Goal: Task Accomplishment & Management: Complete application form

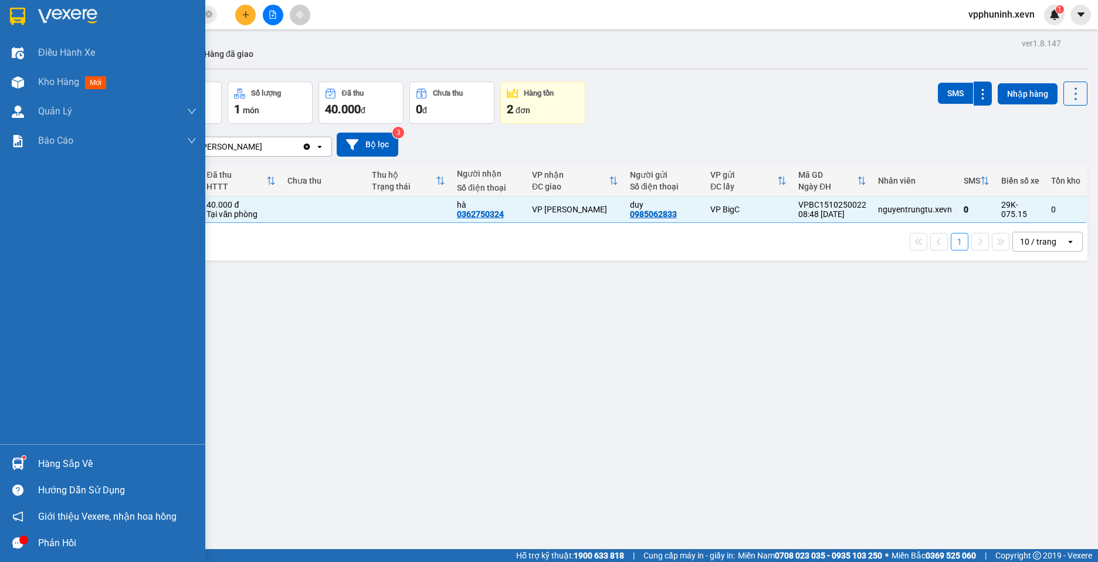
click at [35, 469] on div "Hàng sắp về" at bounding box center [102, 463] width 205 height 26
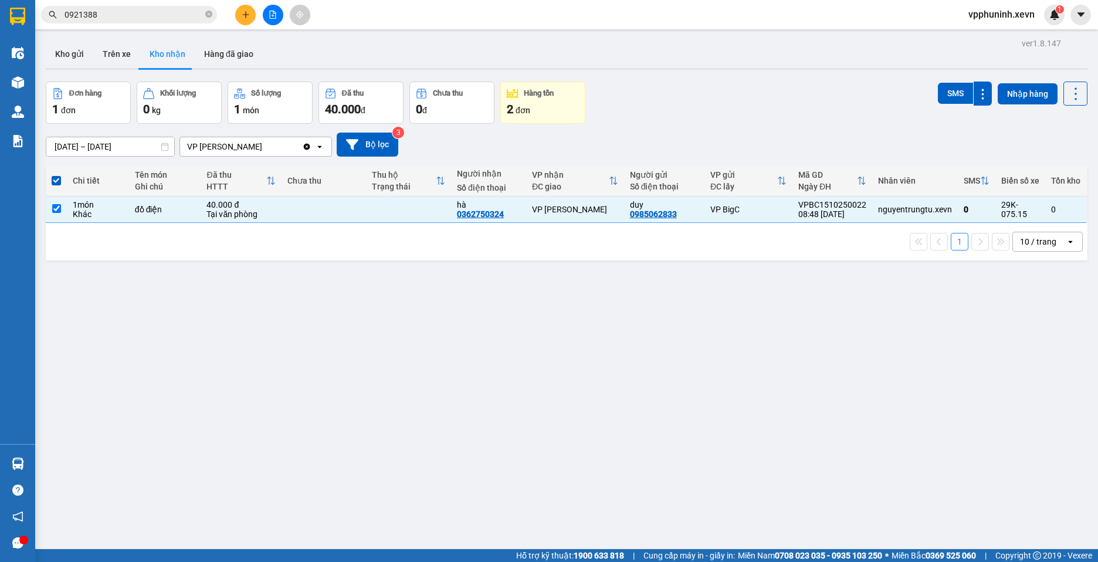
drag, startPoint x: 766, startPoint y: 426, endPoint x: 748, endPoint y: 426, distance: 18.2
click at [764, 426] on section "Kết quả [PERSON_NAME] ( 3 ) Bộ lọc Mã ĐH Trạng thái Món hàng Thu hộ [PERSON_NAM…" at bounding box center [549, 281] width 1098 height 562
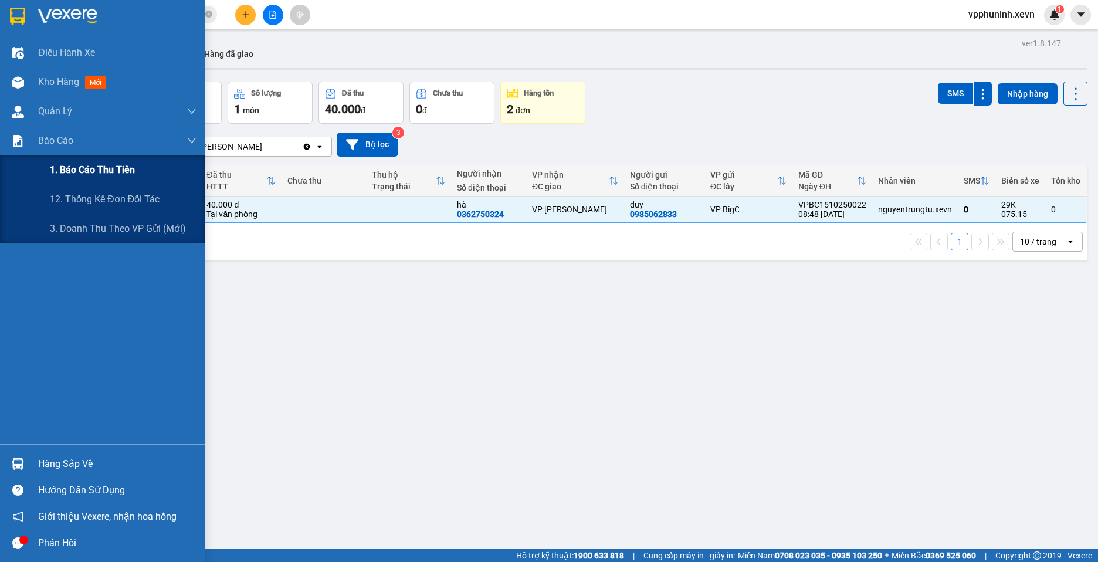
click at [99, 165] on span "1. Báo cáo thu tiền" at bounding box center [92, 169] width 85 height 15
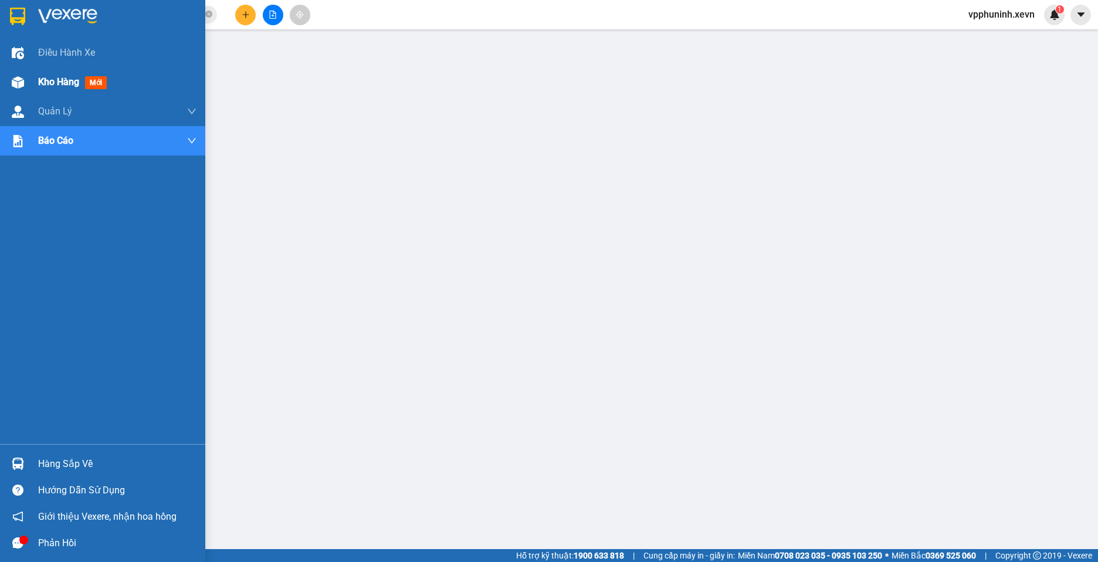
click at [21, 83] on img at bounding box center [18, 82] width 12 height 12
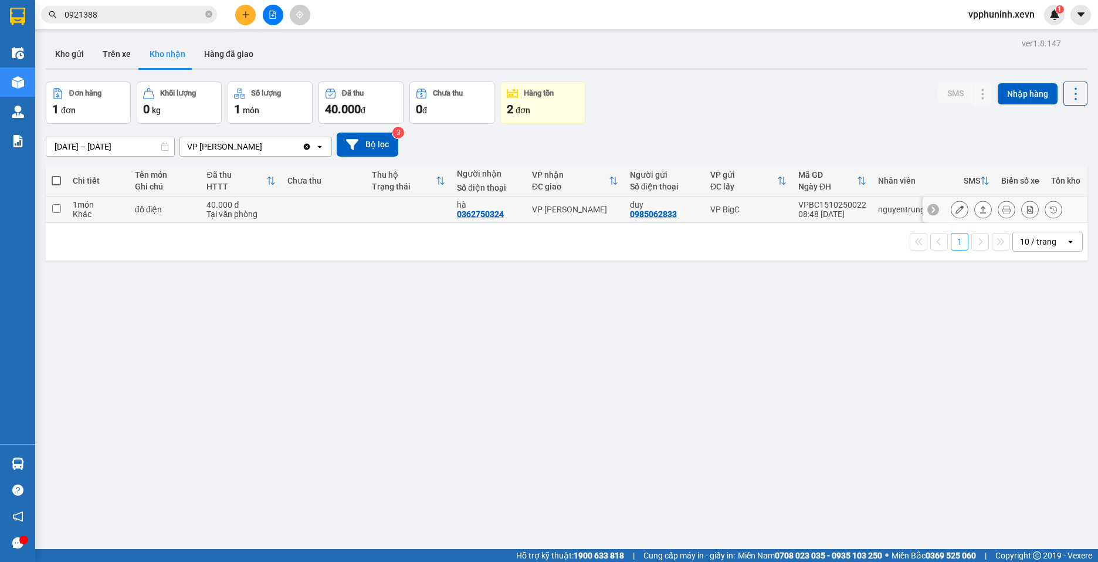
click at [59, 209] on input "checkbox" at bounding box center [56, 208] width 9 height 9
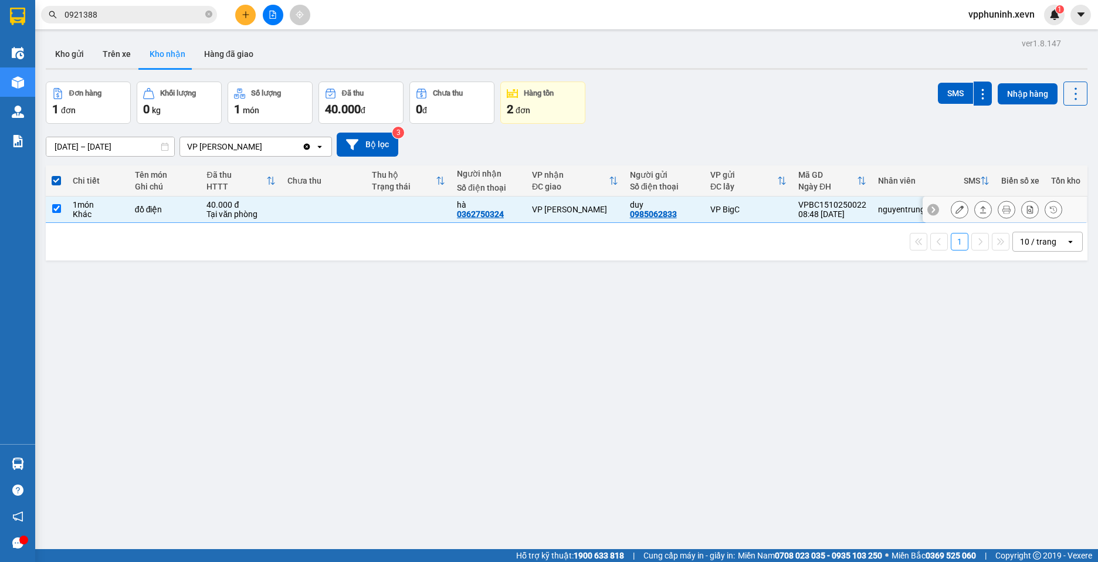
click at [526, 210] on td "VP [PERSON_NAME]" at bounding box center [575, 209] width 98 height 26
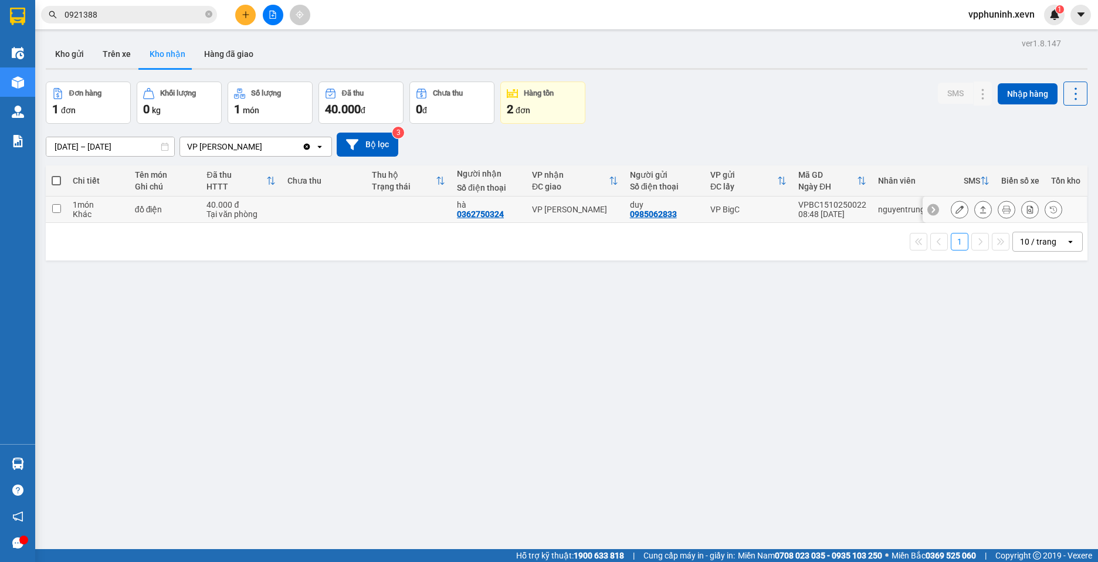
click at [624, 216] on td "[PERSON_NAME] 0985062833" at bounding box center [664, 209] width 80 height 26
checkbox input "true"
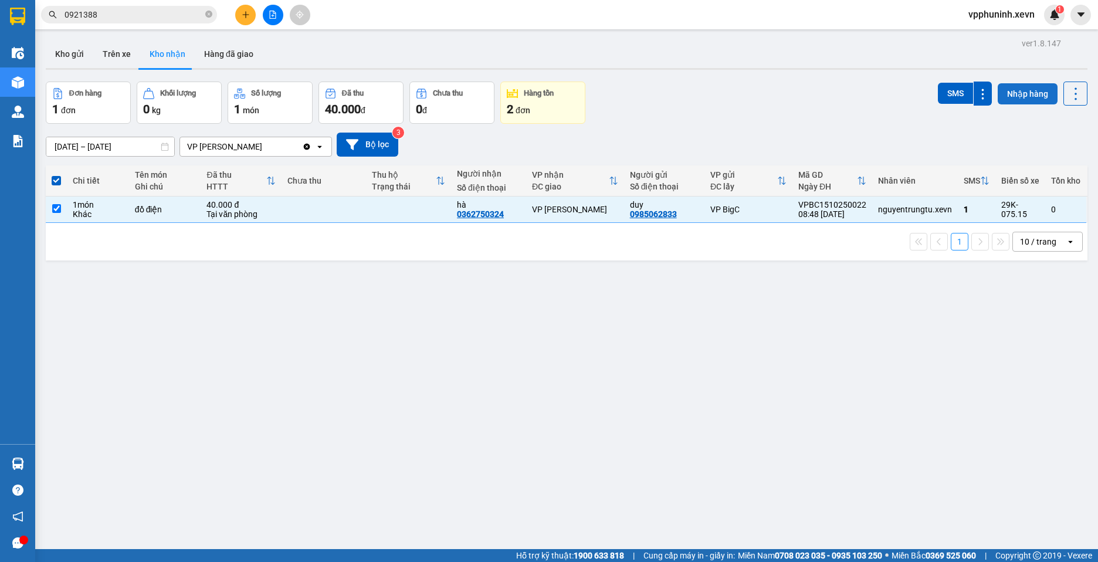
click at [1039, 91] on button "Nhập hàng" at bounding box center [1028, 93] width 60 height 21
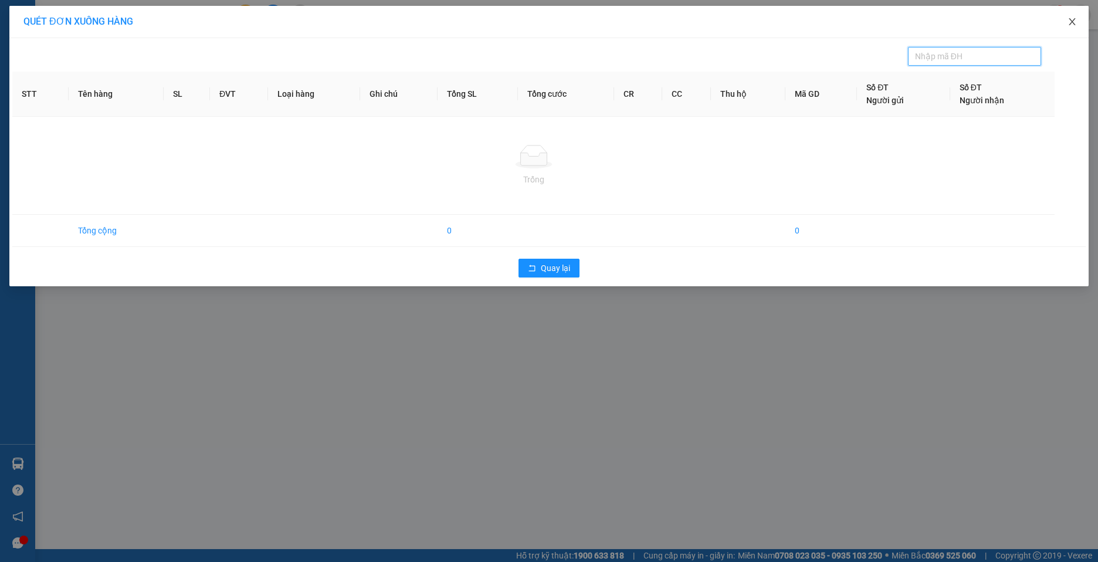
click at [1076, 25] on span "Close" at bounding box center [1072, 22] width 33 height 33
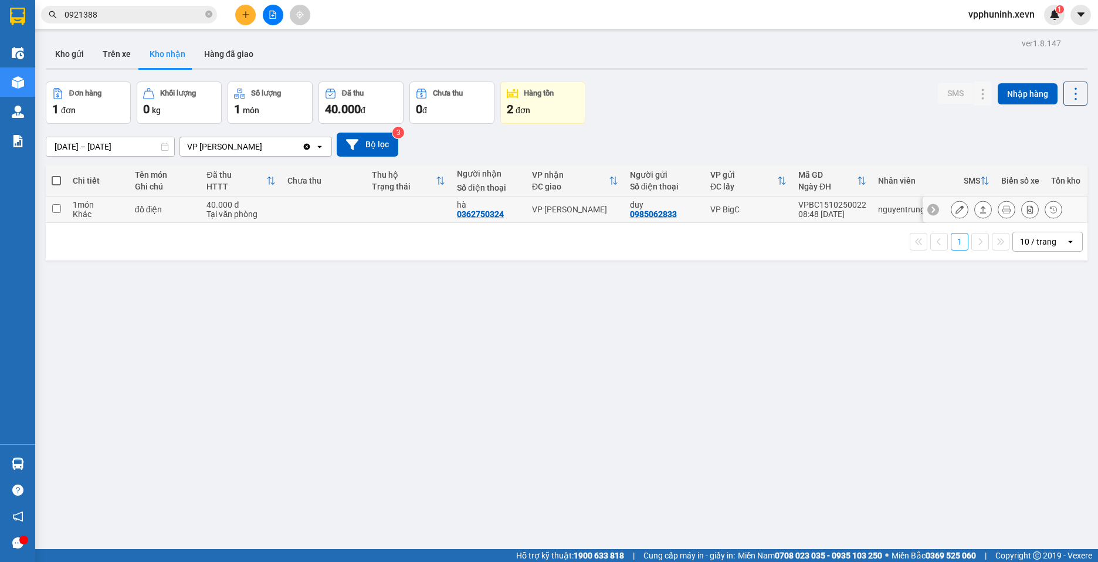
click at [65, 209] on td at bounding box center [56, 209] width 21 height 26
checkbox input "true"
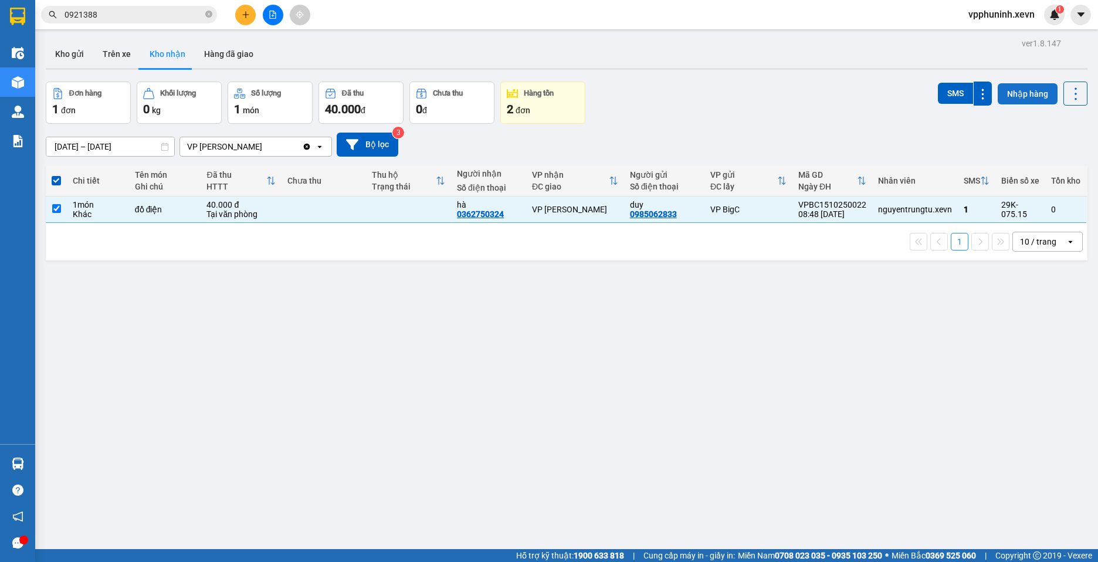
click at [1030, 86] on button "Nhập hàng" at bounding box center [1028, 93] width 60 height 21
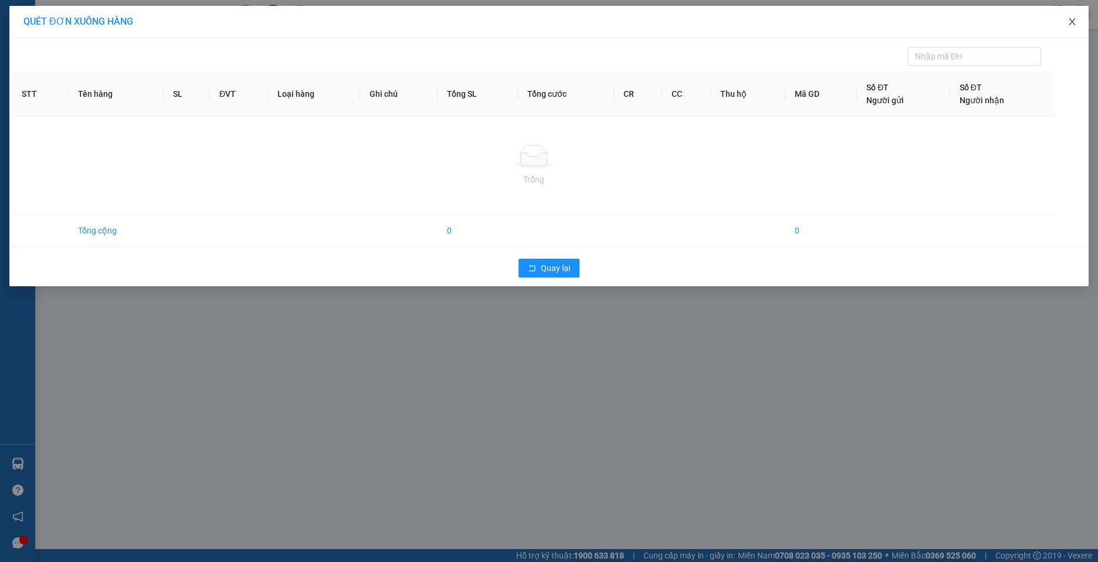
click at [1074, 12] on span "Close" at bounding box center [1072, 22] width 33 height 33
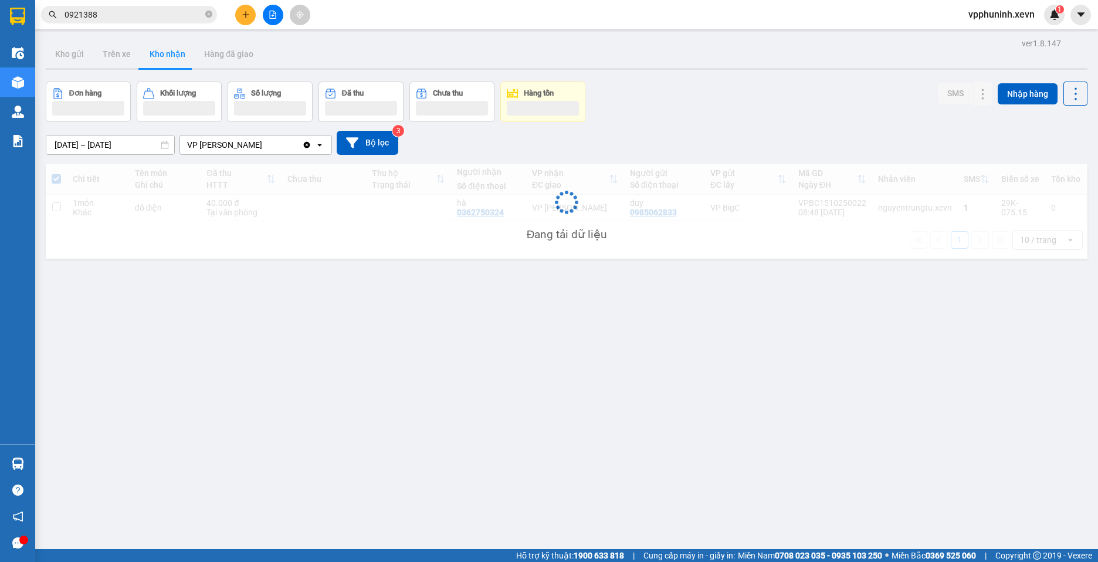
click at [1068, 22] on div "vpphuninh.xevn 1" at bounding box center [1028, 15] width 139 height 21
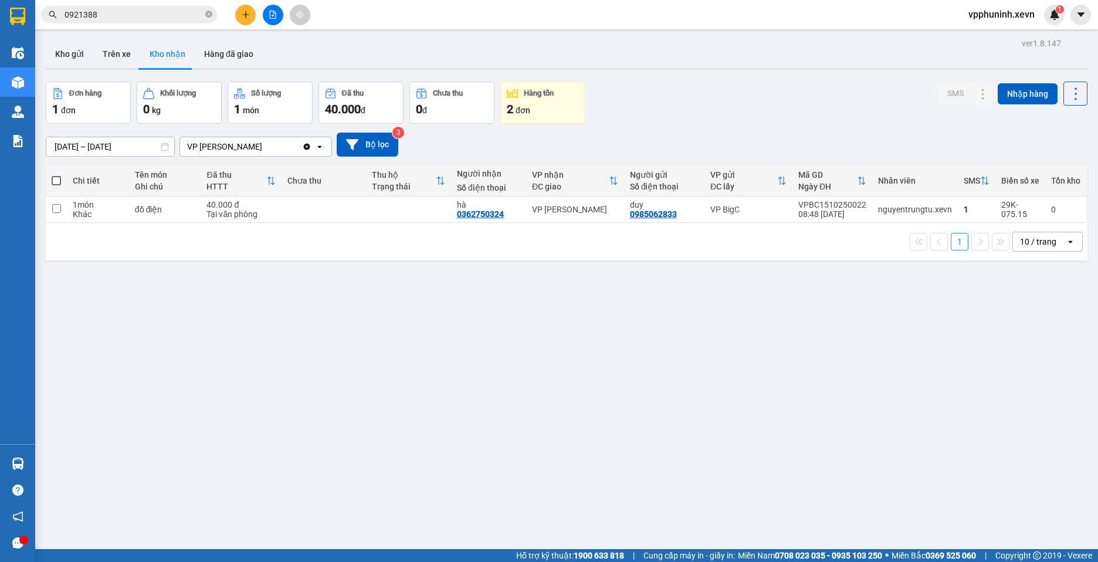
click at [74, 120] on button "Đơn hàng 1 đơn" at bounding box center [88, 103] width 85 height 42
drag, startPoint x: 103, startPoint y: 93, endPoint x: 99, endPoint y: 87, distance: 7.6
click at [101, 94] on div "Đơn hàng" at bounding box center [85, 93] width 32 height 8
click at [60, 53] on button "Kho gửi" at bounding box center [70, 54] width 48 height 28
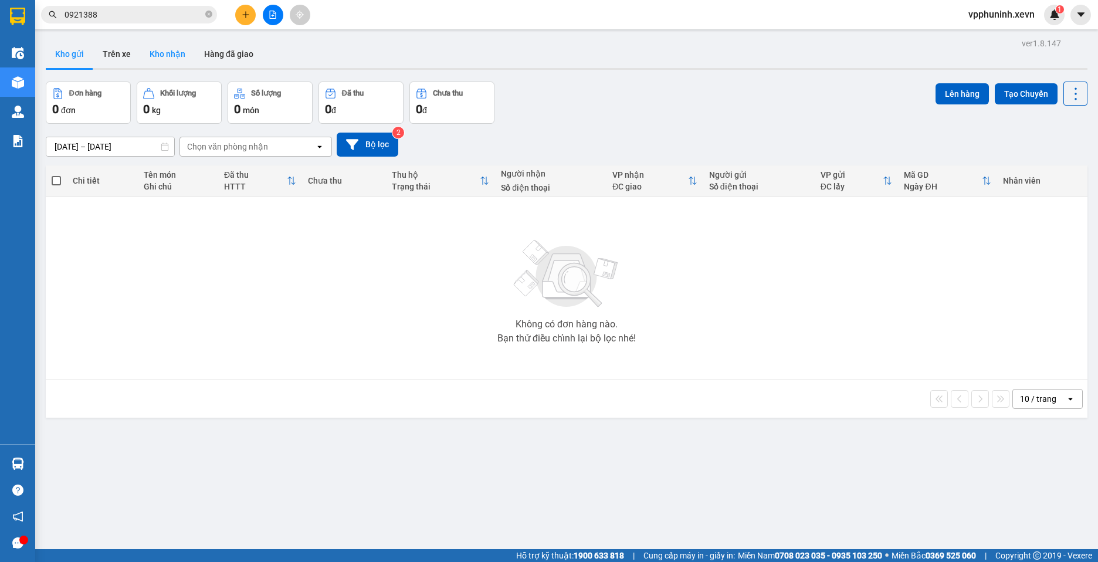
click at [175, 55] on button "Kho nhận" at bounding box center [167, 54] width 55 height 28
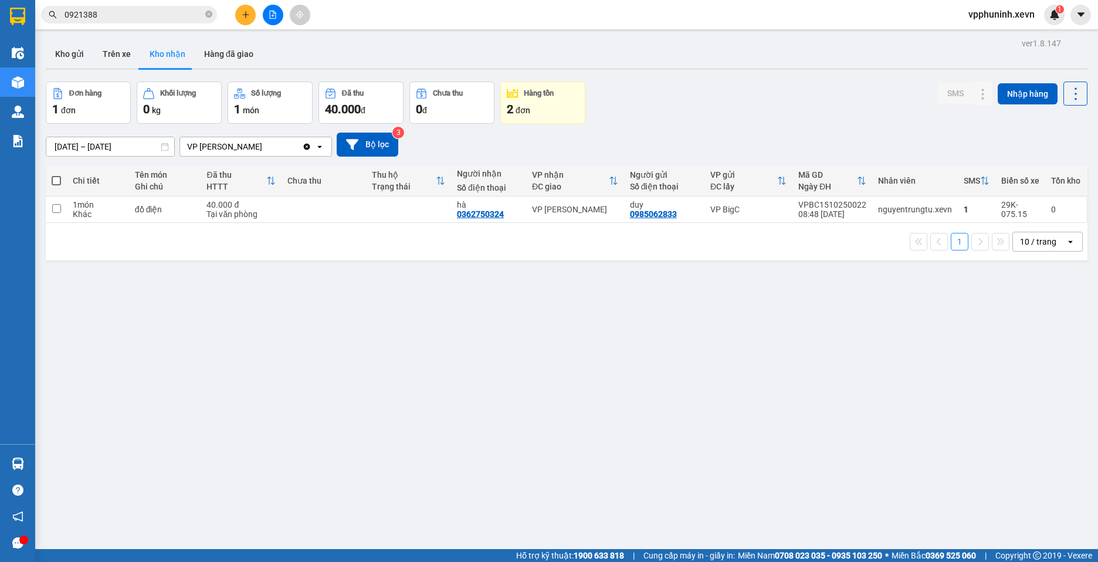
click at [349, 105] on span "40.000" at bounding box center [343, 109] width 36 height 14
click at [252, 104] on div "1 món" at bounding box center [270, 109] width 72 height 16
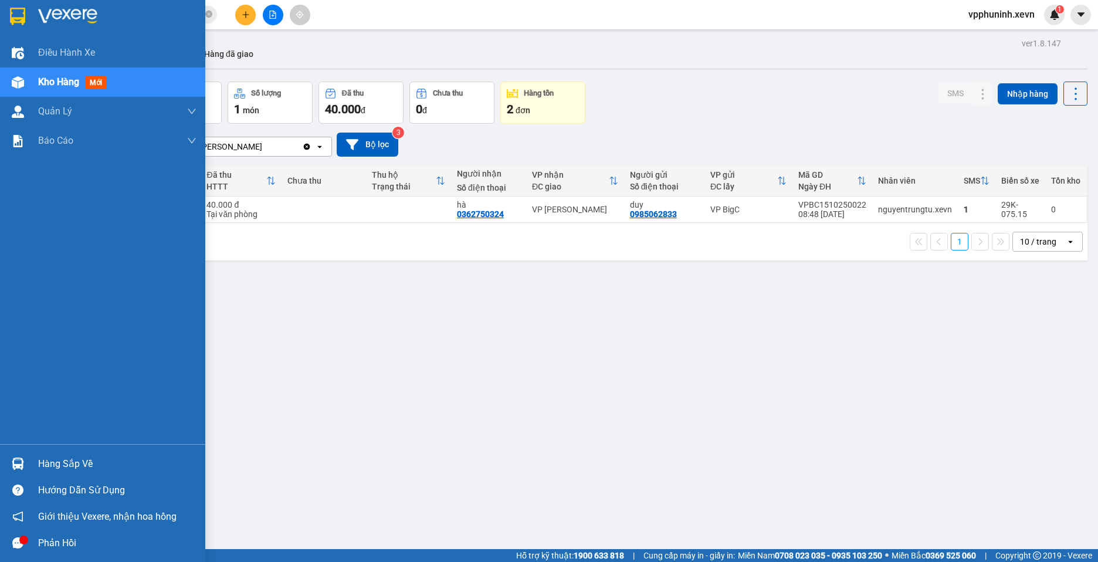
click at [77, 472] on div "Hàng sắp về" at bounding box center [117, 464] width 158 height 18
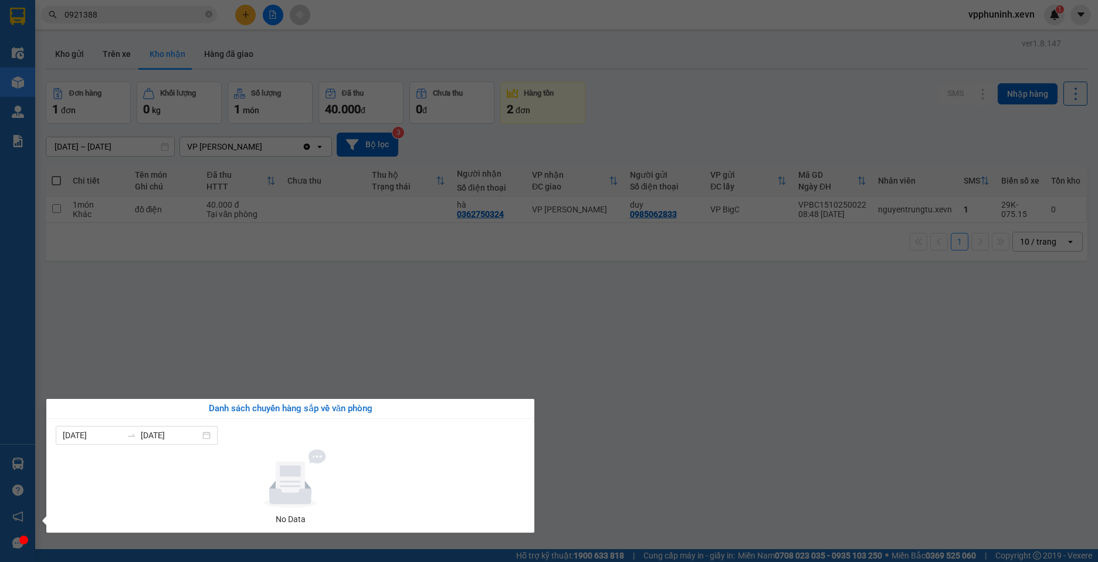
click at [522, 409] on div "Danh sách chuyến hàng sắp về văn phòng" at bounding box center [290, 409] width 469 height 14
click at [607, 367] on section "Kết quả [PERSON_NAME] ( 3 ) Bộ lọc Mã ĐH Trạng thái Món hàng Thu hộ [PERSON_NAM…" at bounding box center [549, 281] width 1098 height 562
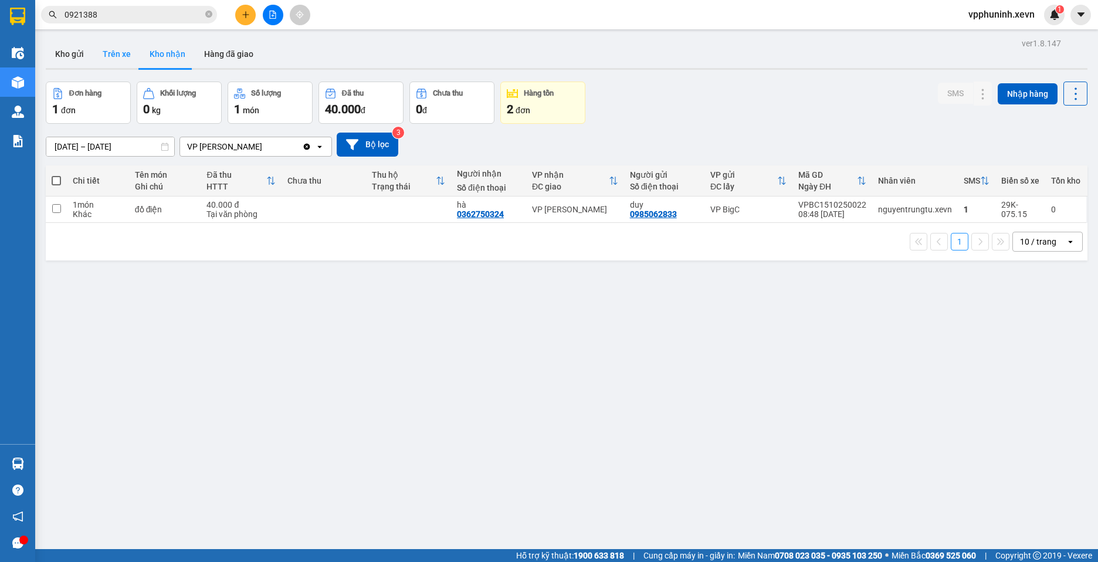
click at [118, 48] on button "Trên xe" at bounding box center [116, 54] width 47 height 28
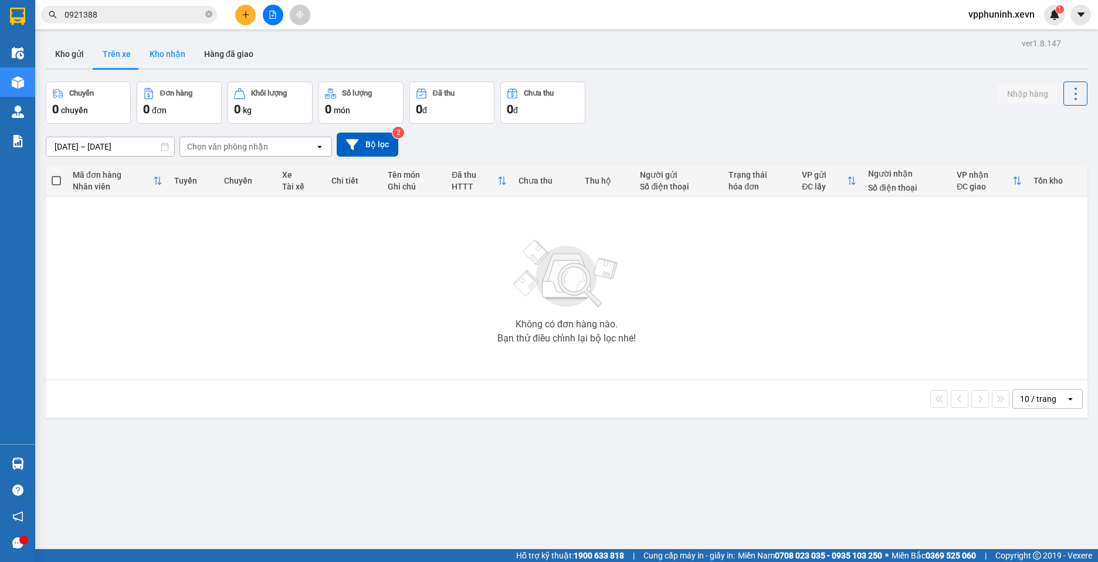
click at [154, 55] on button "Kho nhận" at bounding box center [167, 54] width 55 height 28
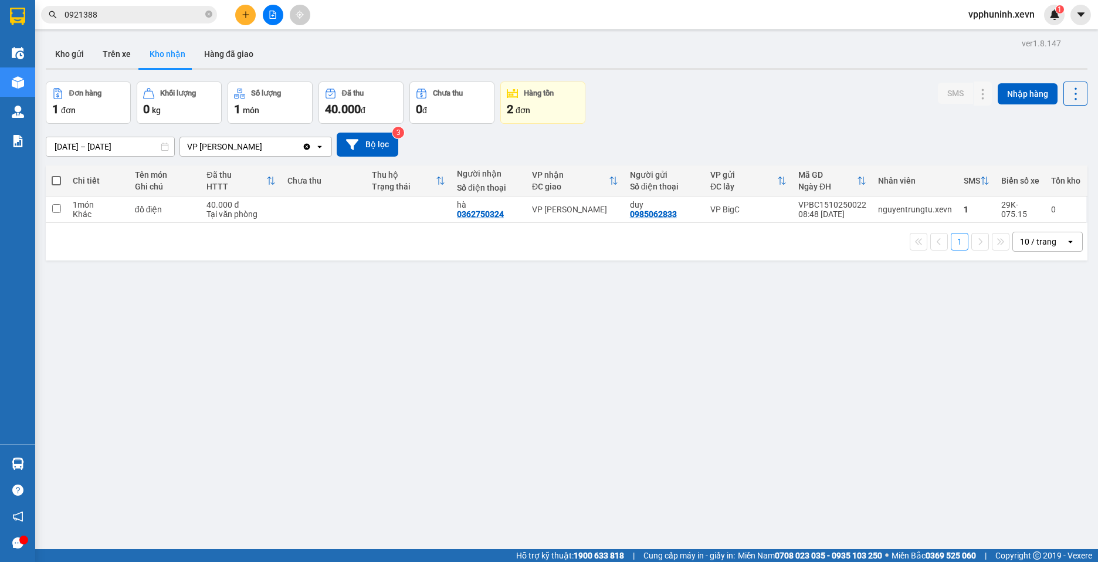
click at [56, 179] on span at bounding box center [56, 180] width 9 height 9
click at [56, 175] on input "checkbox" at bounding box center [56, 175] width 0 height 0
checkbox input "true"
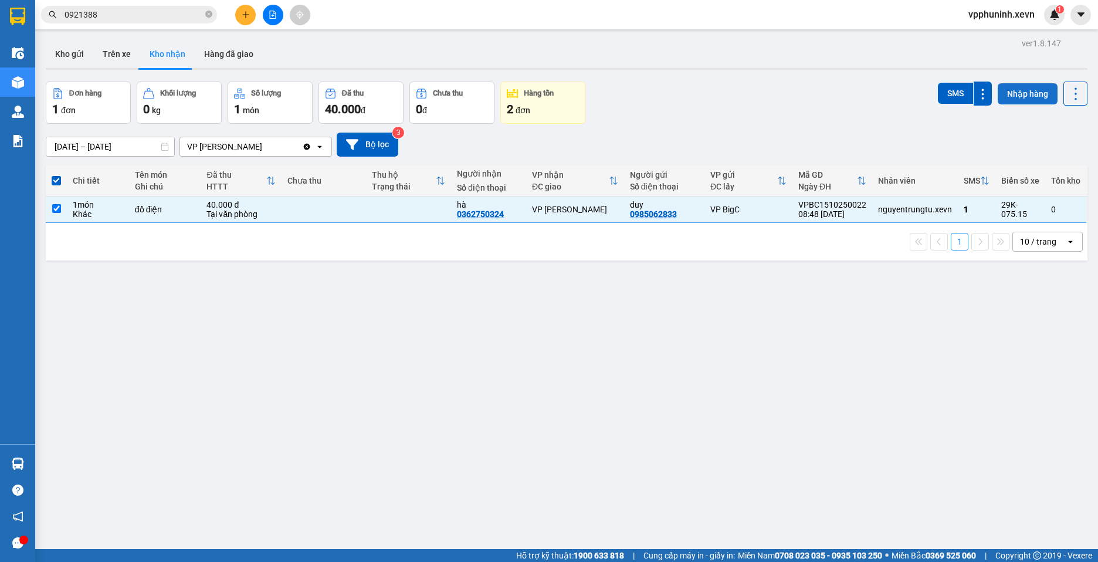
click at [1032, 98] on button "Nhập hàng" at bounding box center [1028, 93] width 60 height 21
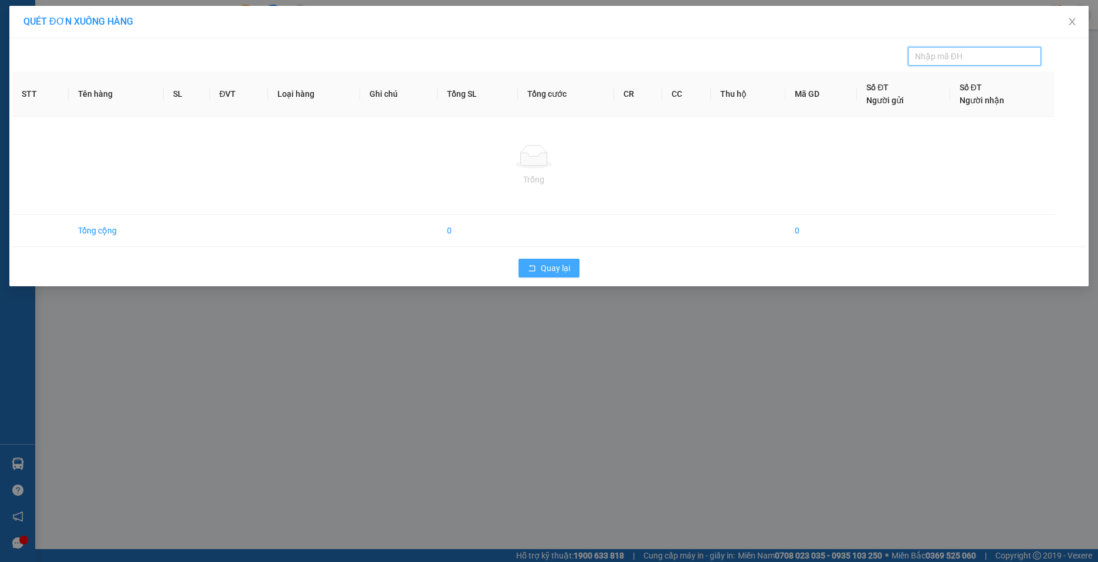
click at [544, 267] on span "Quay lại" at bounding box center [555, 268] width 29 height 13
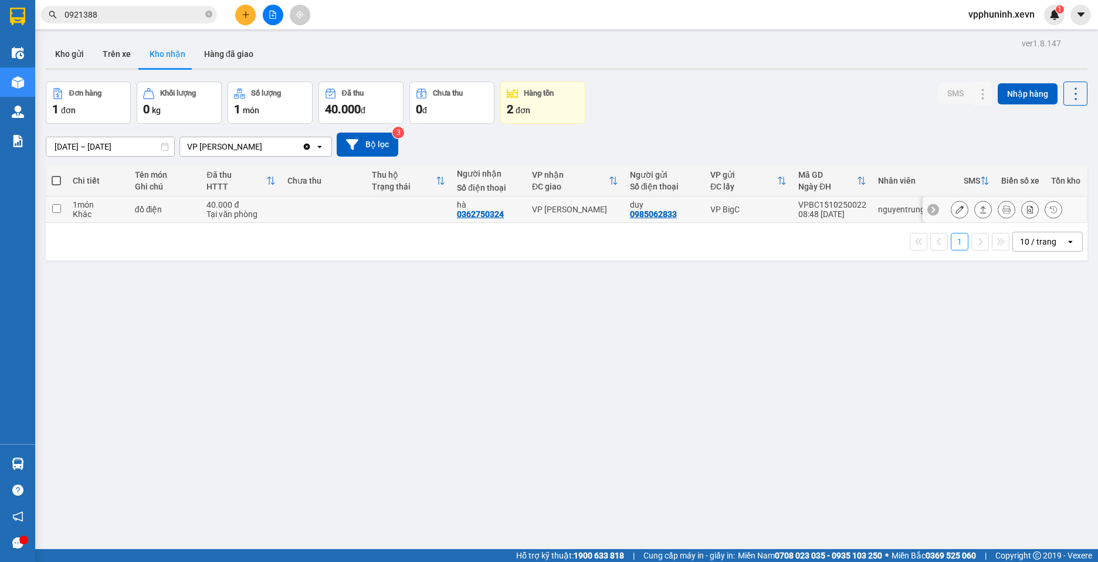
drag, startPoint x: 683, startPoint y: 215, endPoint x: 644, endPoint y: 222, distance: 39.8
click at [644, 222] on td "[PERSON_NAME] 0985062833" at bounding box center [664, 209] width 80 height 26
checkbox input "true"
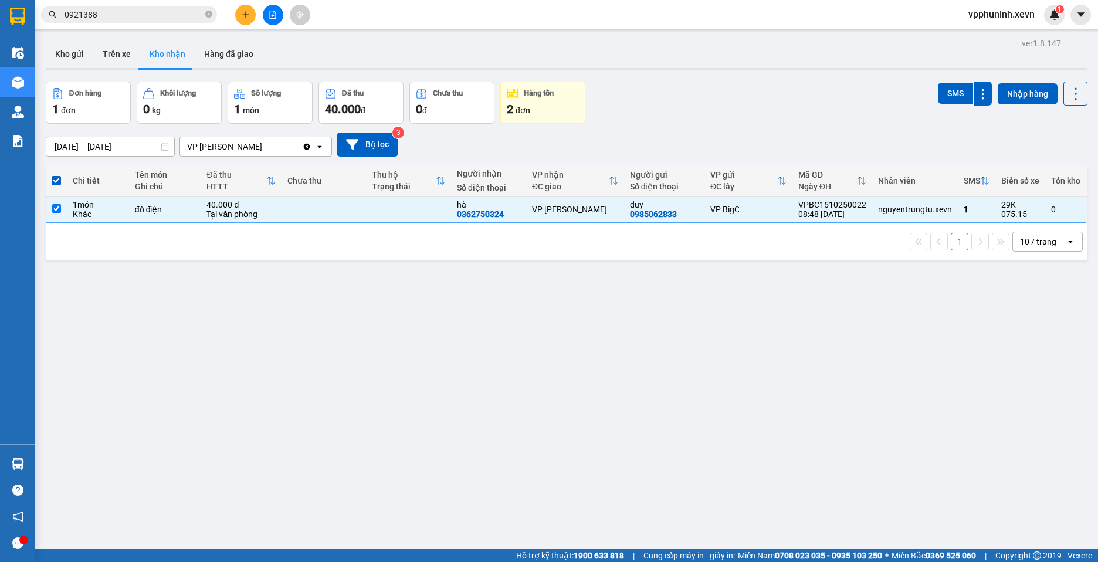
click at [123, 12] on input "0921388" at bounding box center [134, 14] width 138 height 13
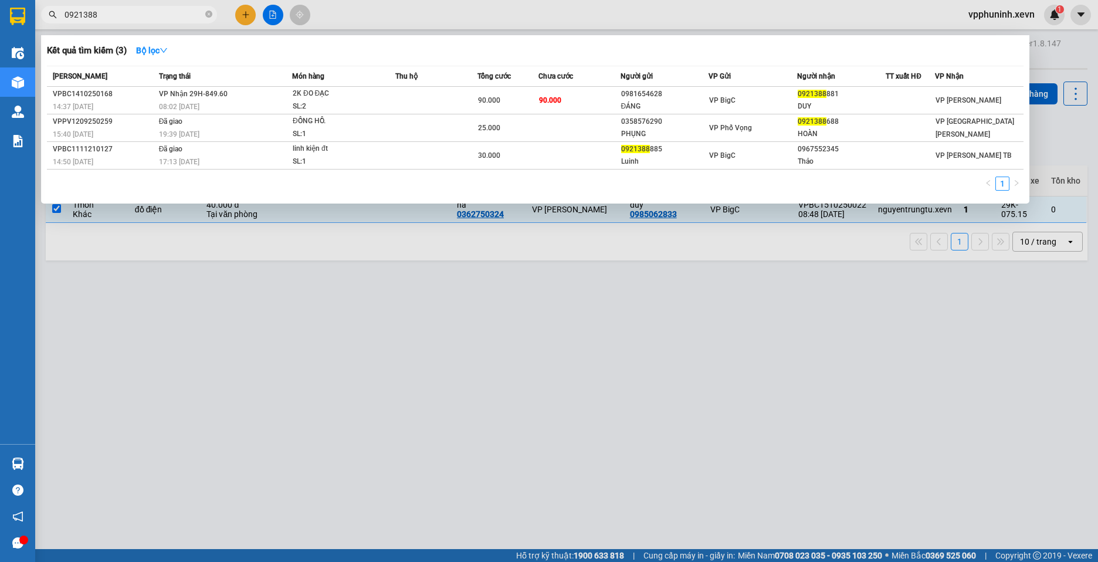
click at [123, 13] on input "0921388" at bounding box center [134, 14] width 138 height 13
click at [120, 13] on input "0921388" at bounding box center [134, 14] width 138 height 13
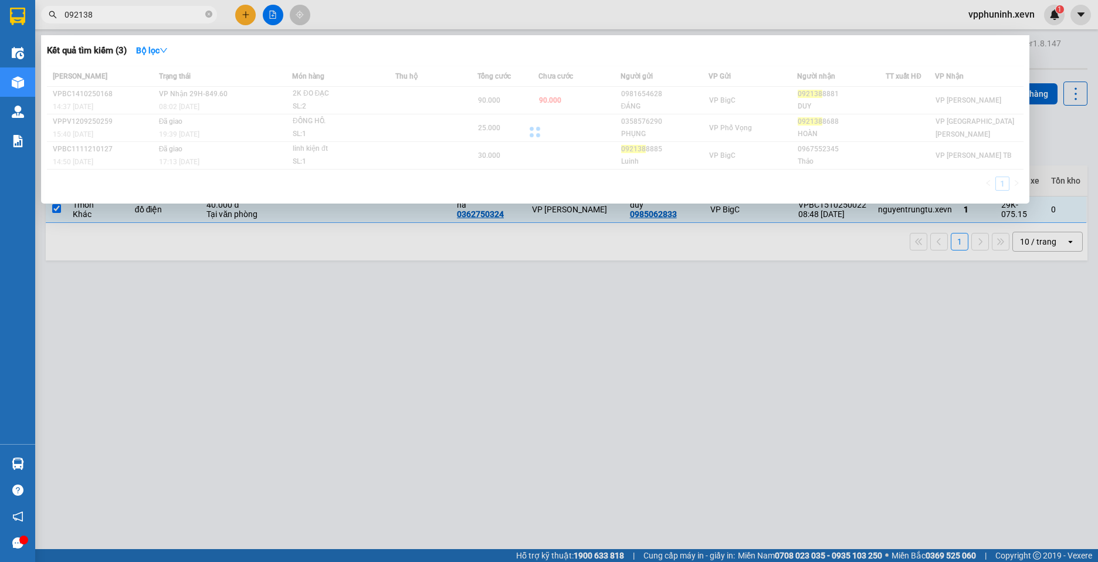
click at [120, 13] on input "092138" at bounding box center [134, 14] width 138 height 13
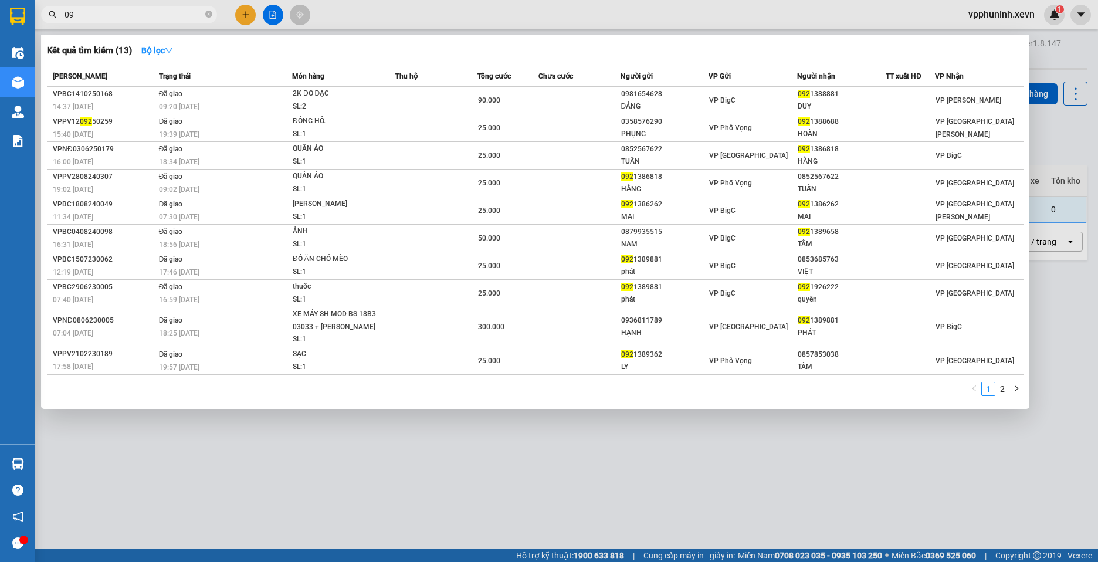
type input "0"
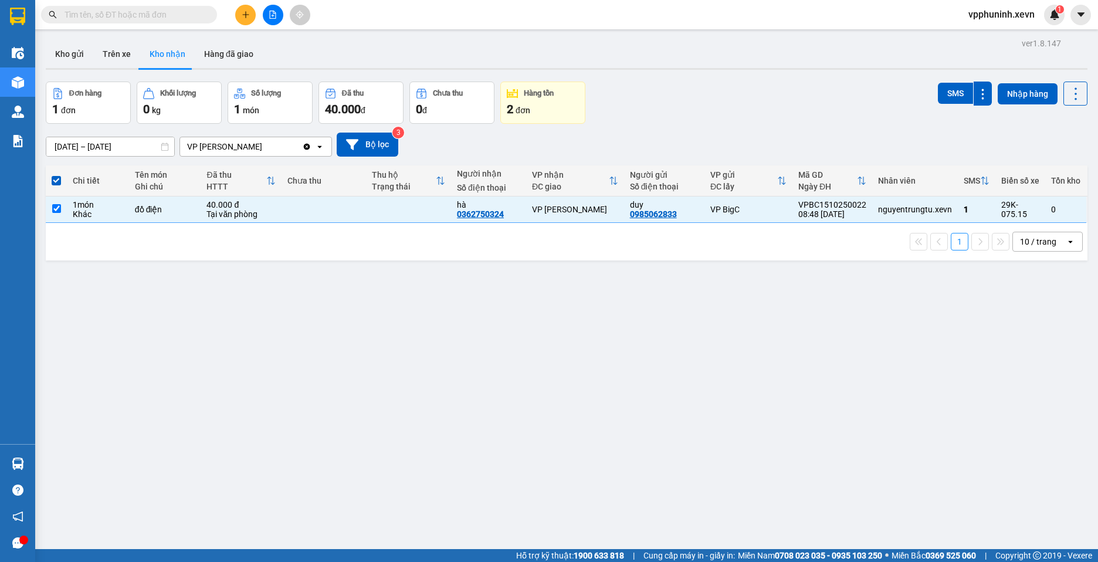
click at [386, 340] on div "ver 1.8.147 Kho gửi Trên xe [PERSON_NAME] Hàng đã [PERSON_NAME] hàng 1 đơn [PER…" at bounding box center [566, 316] width 1051 height 562
click at [132, 12] on input "text" at bounding box center [134, 14] width 138 height 13
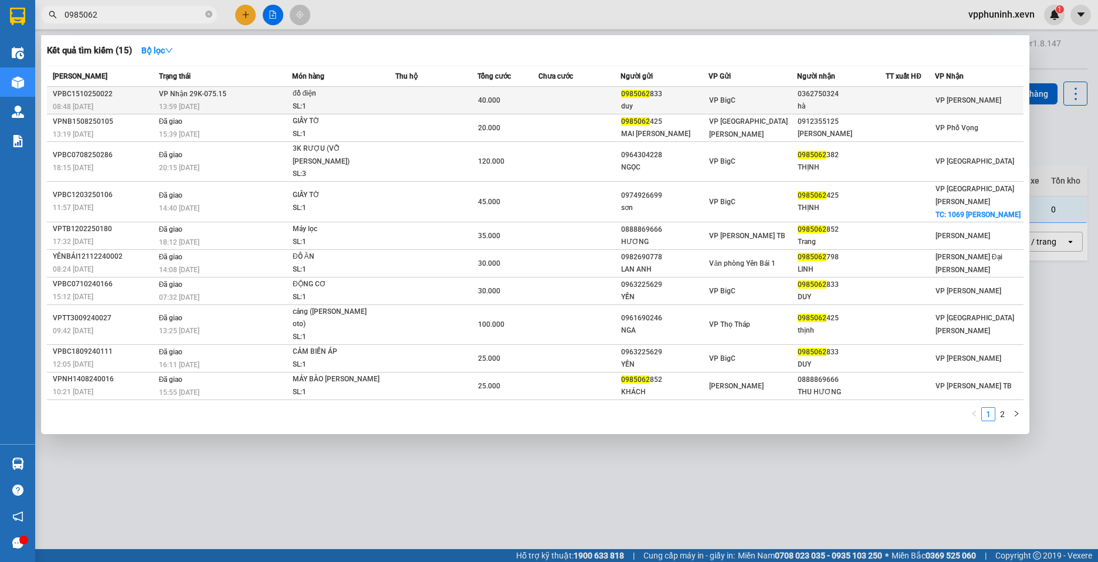
type input "0985062"
click at [470, 100] on td at bounding box center [436, 101] width 82 height 28
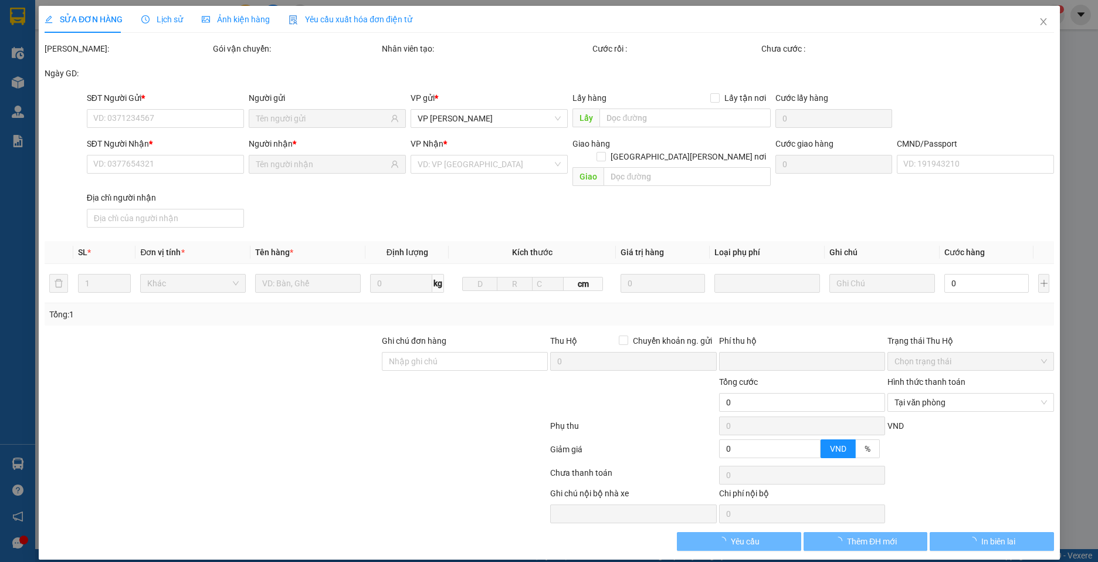
type input "0985062833"
type input "duy"
type input "0362750324"
type input "hà"
type input "0"
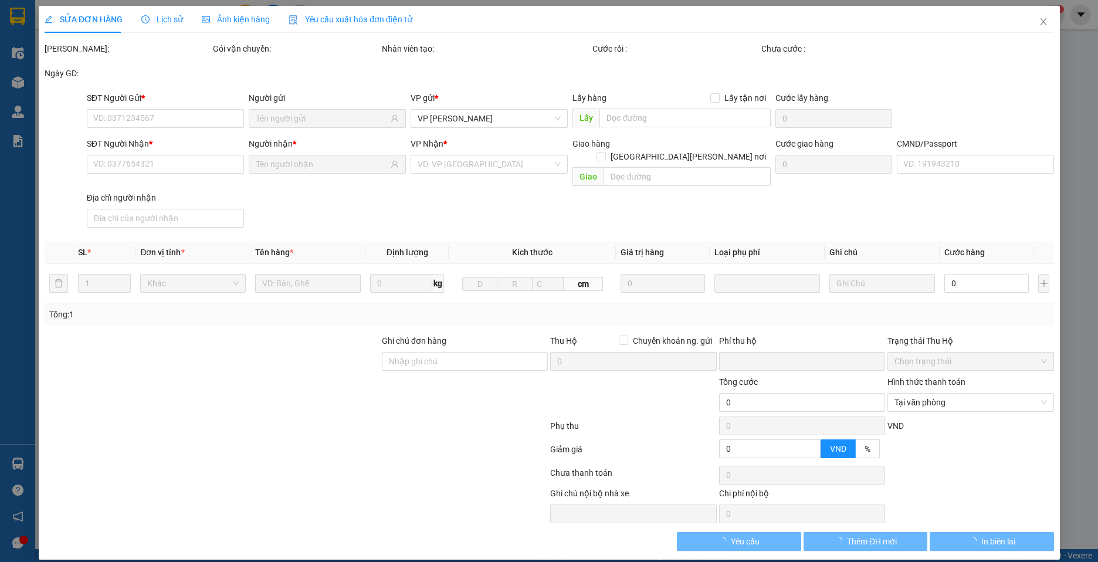
type input "40.000"
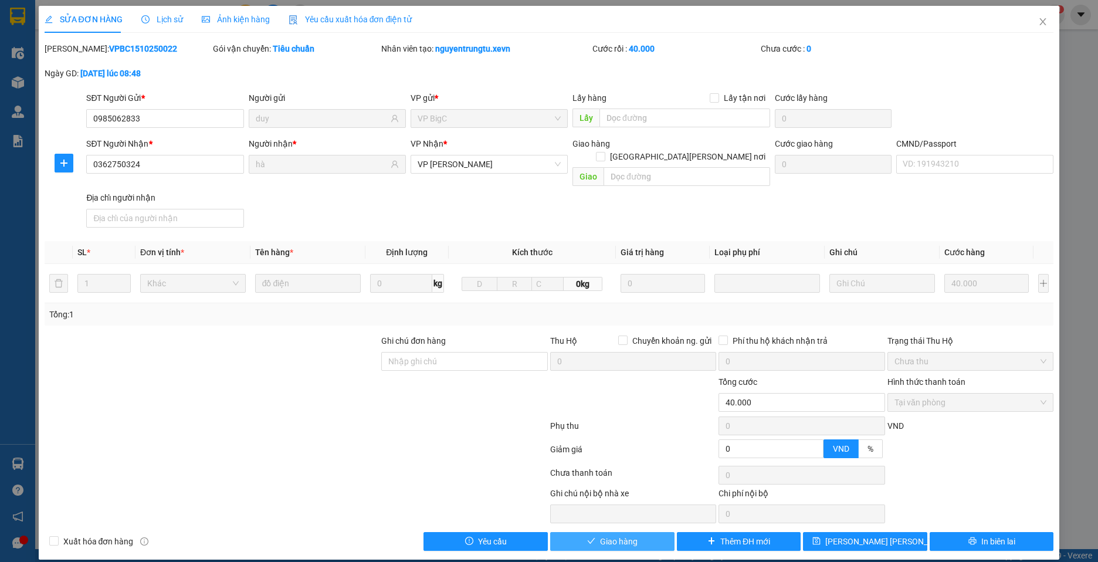
click at [644, 532] on button "Giao hàng" at bounding box center [612, 541] width 124 height 19
click at [979, 169] on input "CMND/Passport" at bounding box center [974, 164] width 157 height 19
type input "025096003807"
click at [631, 536] on button "Giao hàng" at bounding box center [612, 541] width 124 height 19
